Goal: Obtain resource: Download file/media

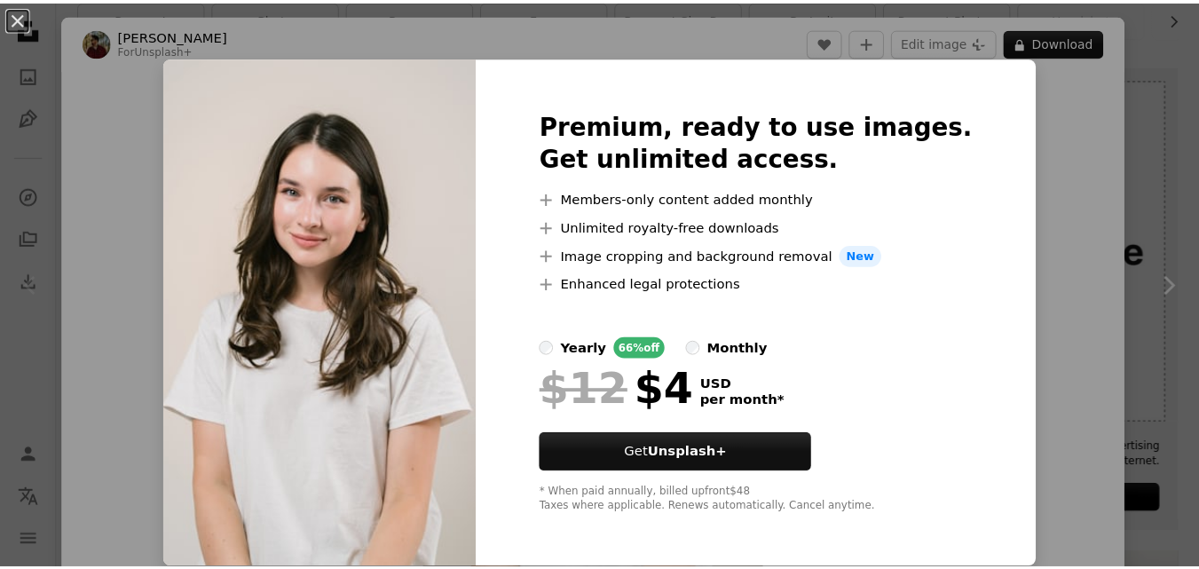
scroll to position [177, 0]
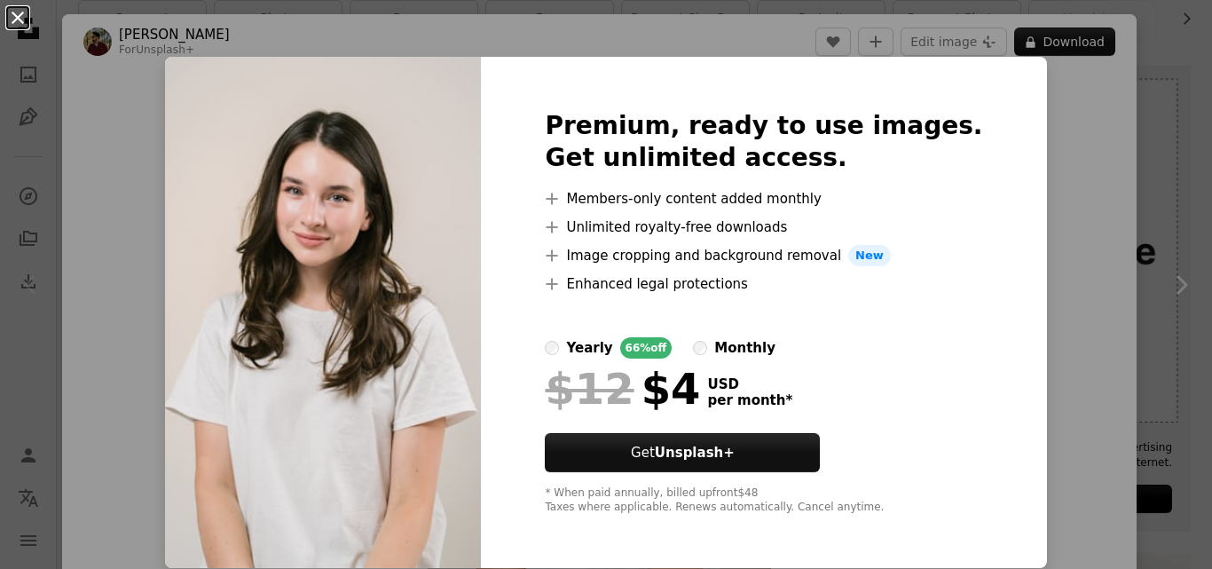
click at [11, 11] on button "An X shape" at bounding box center [17, 17] width 21 height 21
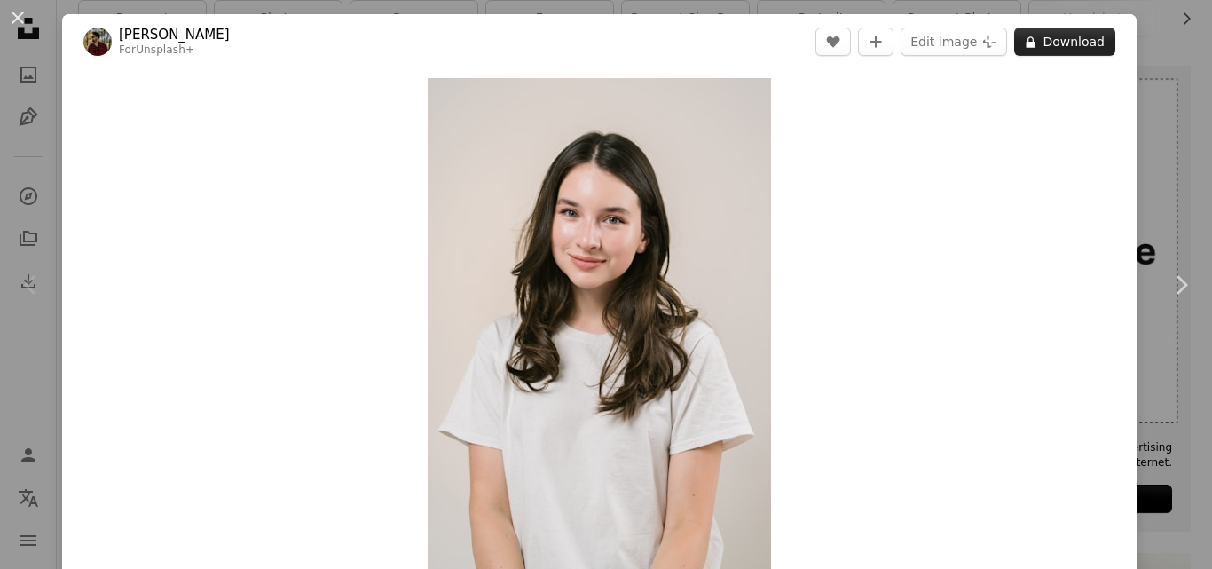
click at [1055, 36] on button "A lock Download" at bounding box center [1064, 42] width 101 height 28
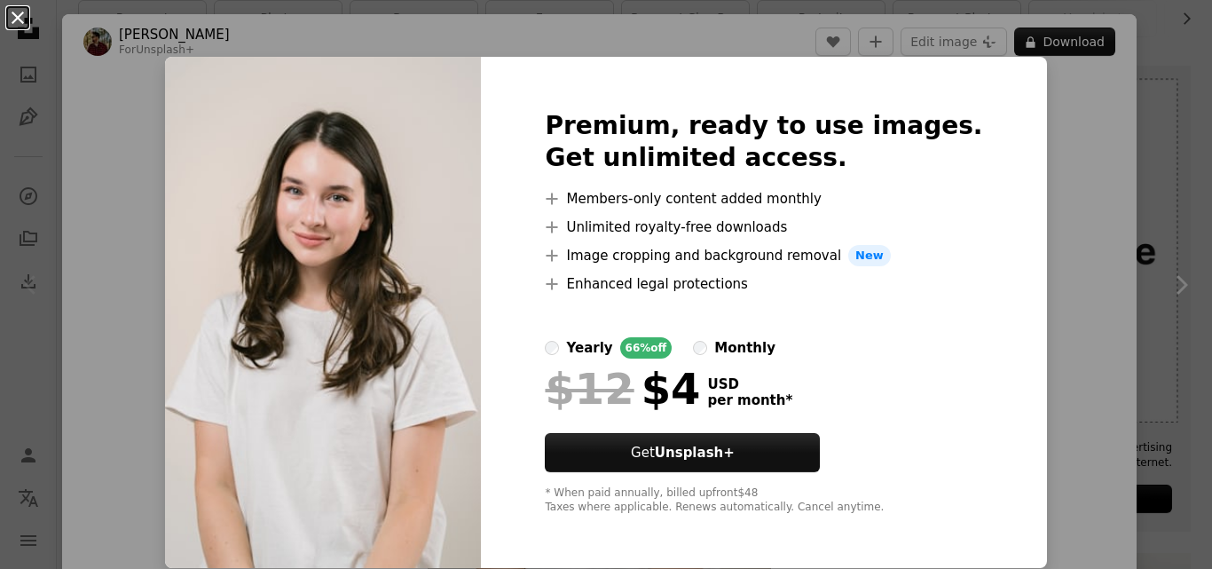
click at [16, 16] on button "An X shape" at bounding box center [17, 17] width 21 height 21
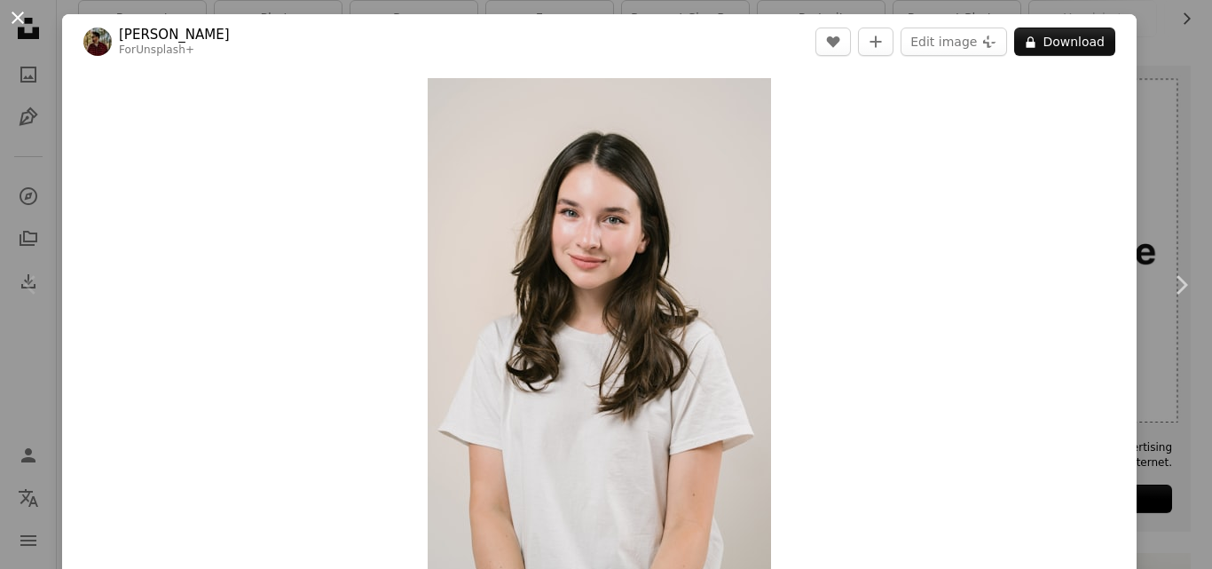
click at [8, 10] on button "An X shape" at bounding box center [17, 17] width 21 height 21
